Goal: Find specific page/section: Find specific page/section

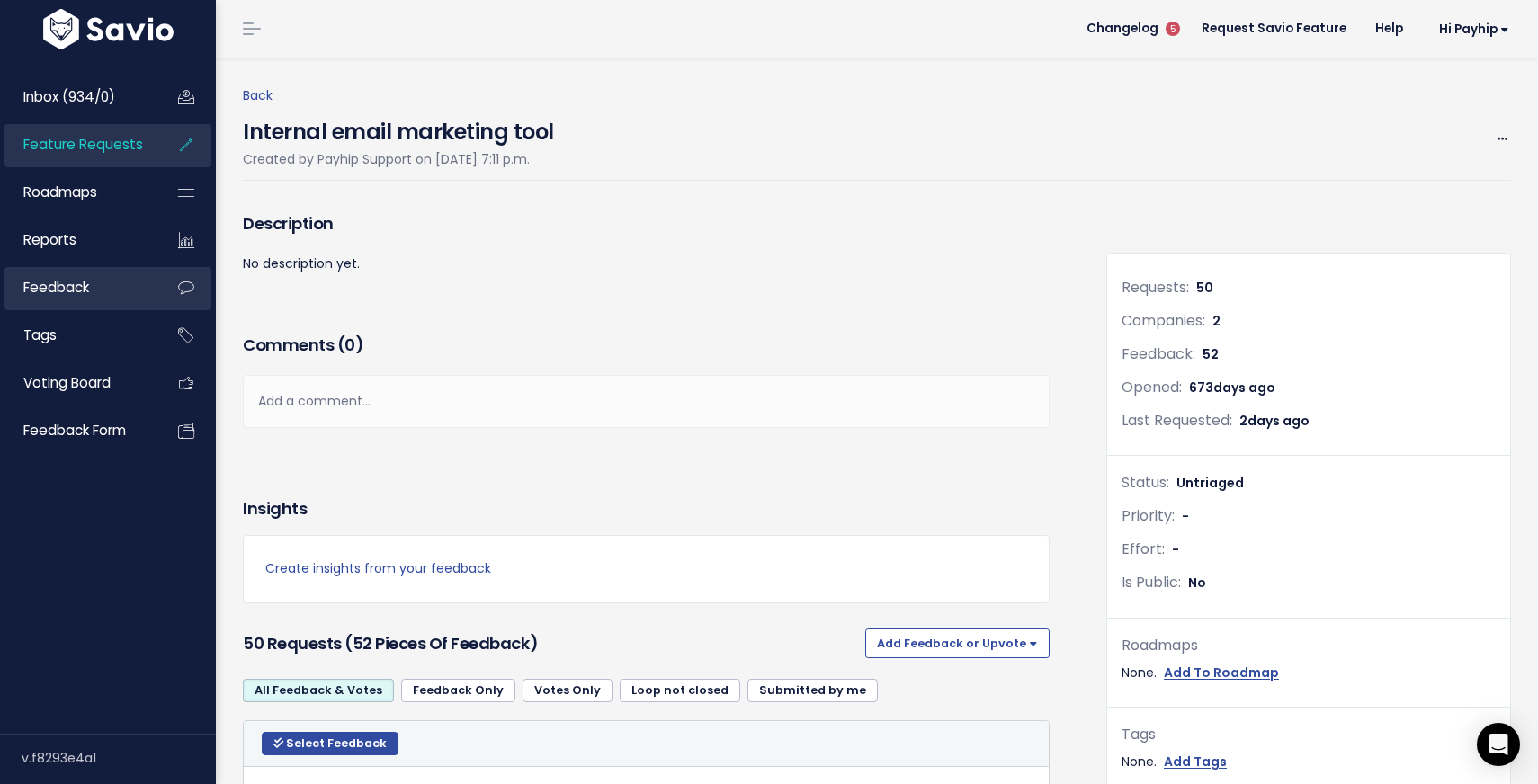
click at [78, 289] on span "Feedback" at bounding box center [56, 287] width 66 height 19
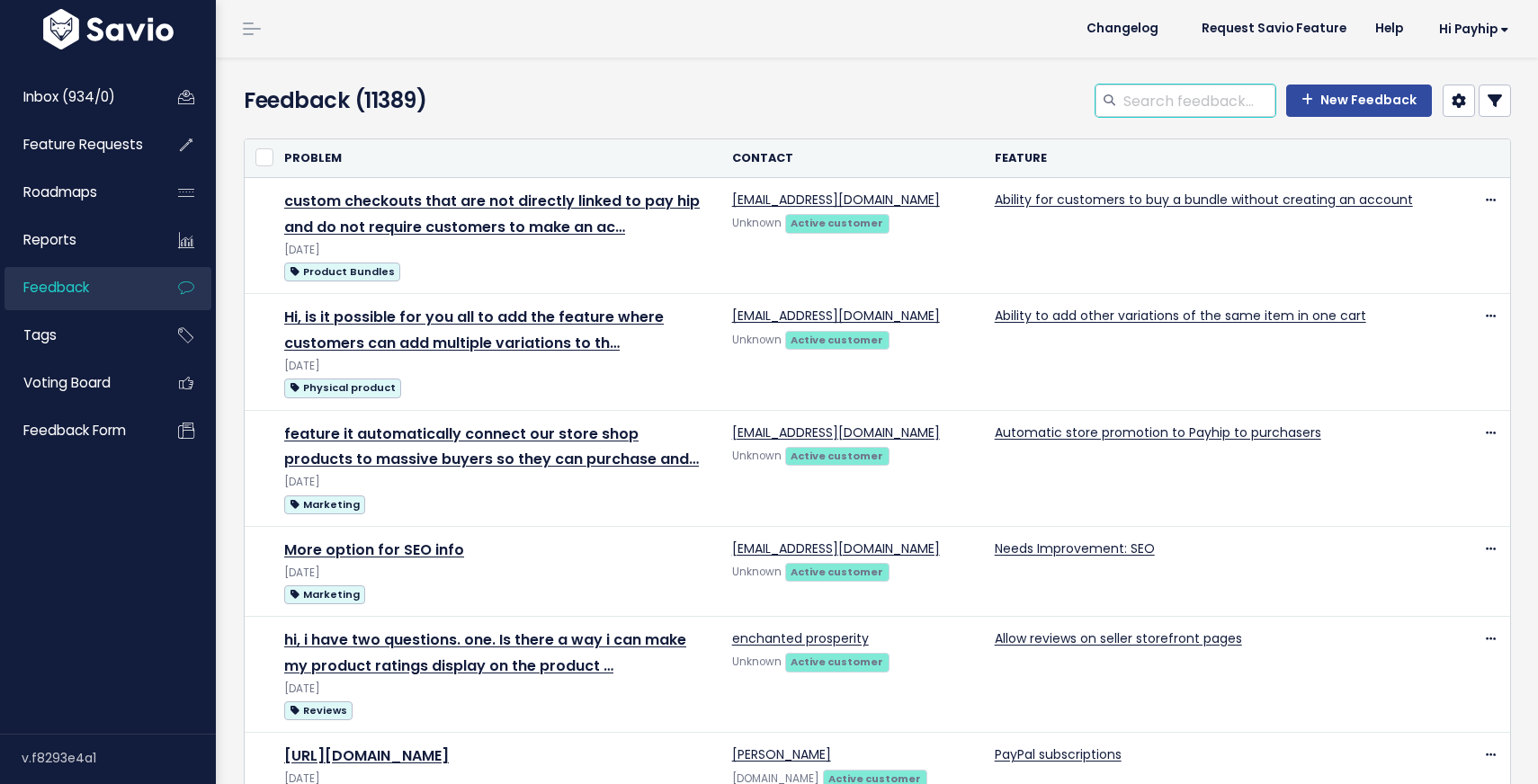
click at [1191, 100] on input "search" at bounding box center [1198, 101] width 154 height 33
type input "sint maarten"
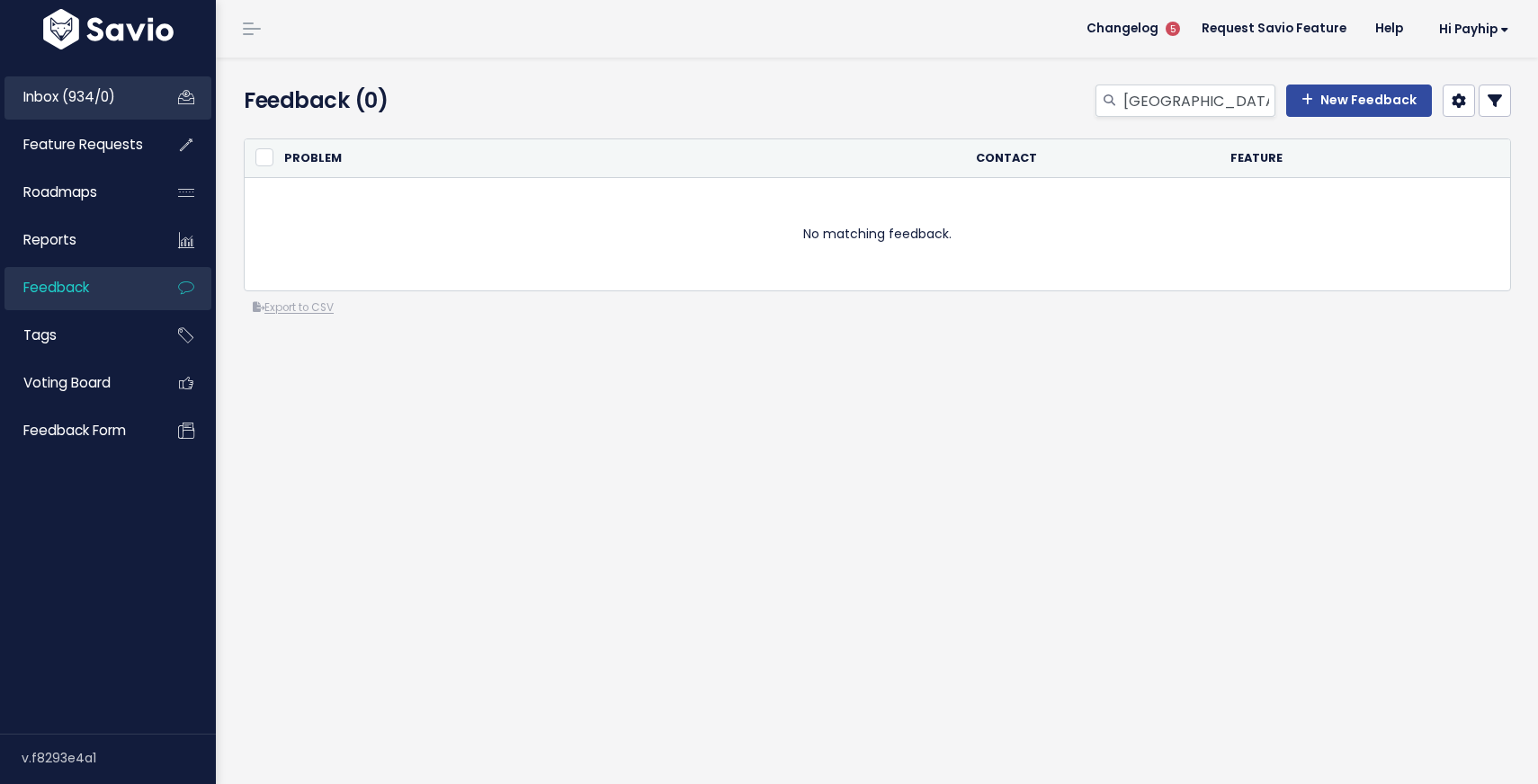
click at [88, 98] on span "Inbox (934/0)" at bounding box center [69, 97] width 92 height 19
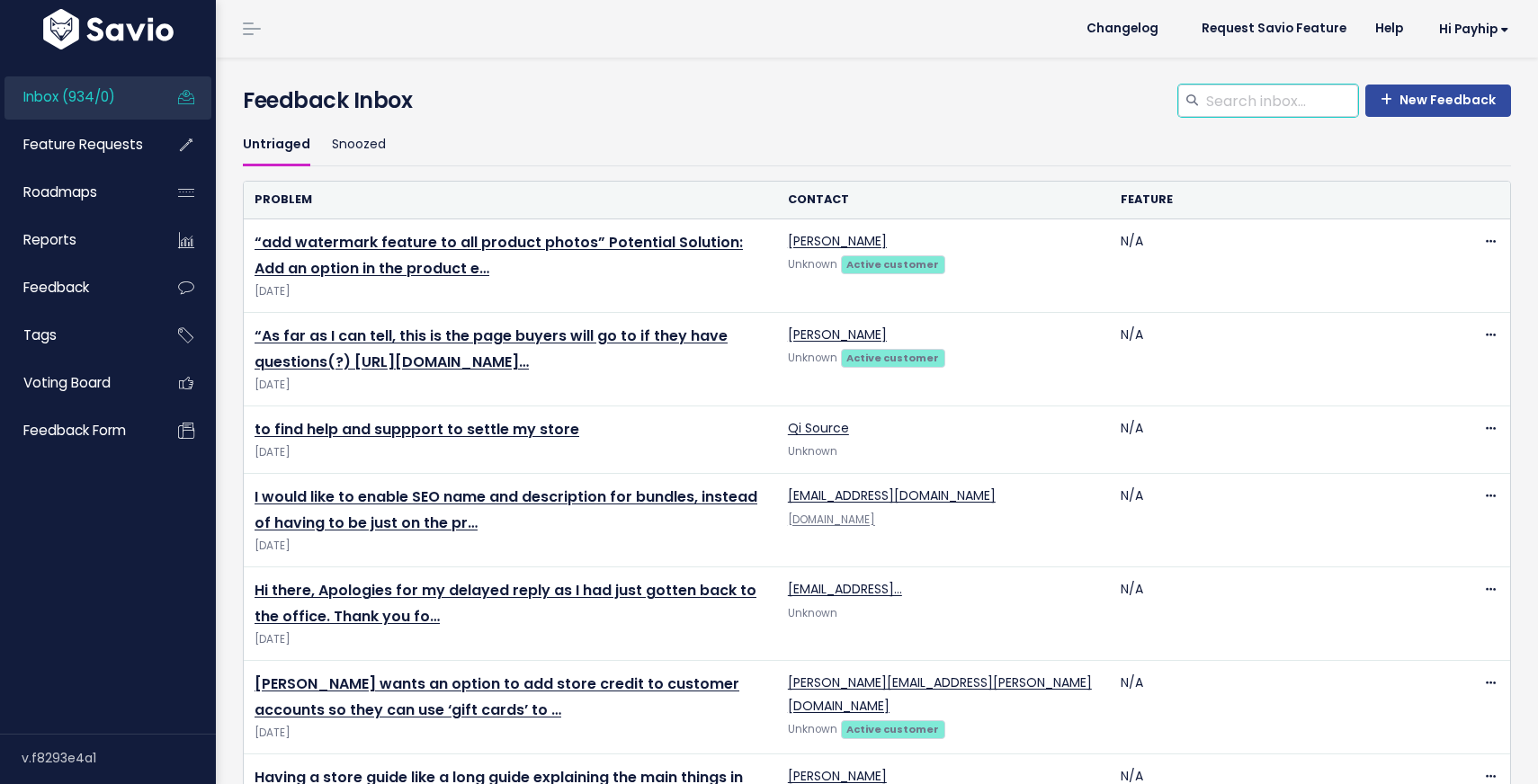
click at [1246, 95] on input "search" at bounding box center [1281, 101] width 154 height 33
type input "[GEOGRAPHIC_DATA]"
